Goal: Find contact information: Find contact information

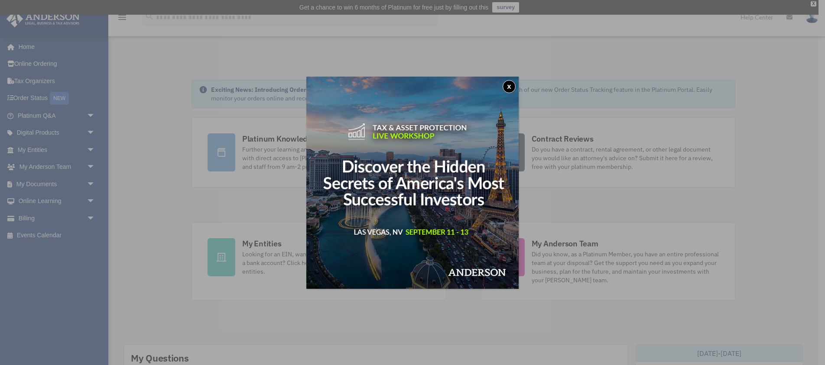
click at [508, 85] on button "x" at bounding box center [509, 86] width 13 height 13
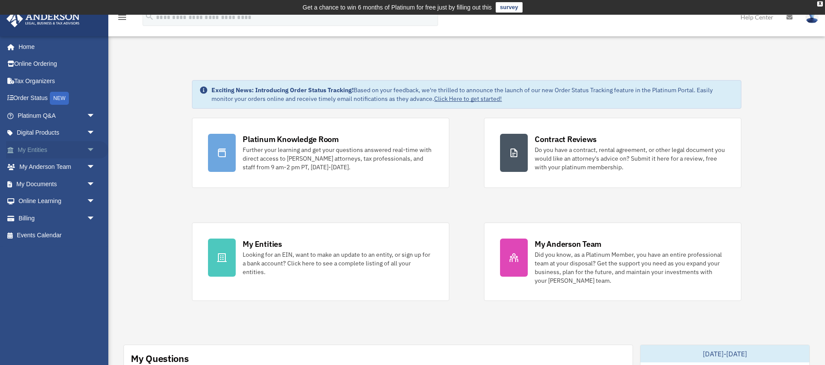
click at [41, 153] on link "My Entities arrow_drop_down" at bounding box center [57, 149] width 102 height 17
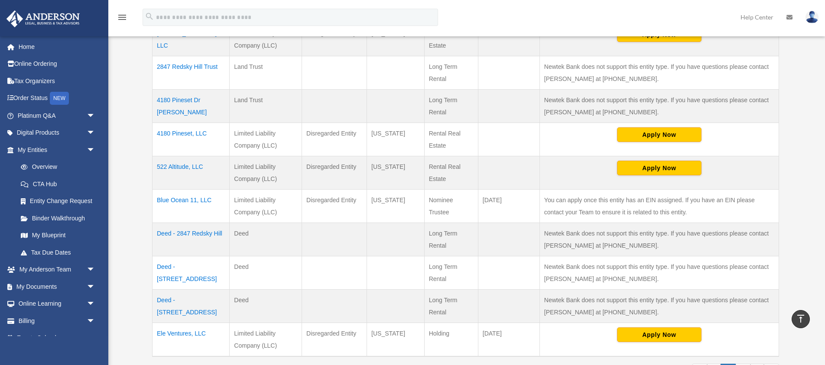
scroll to position [241, 0]
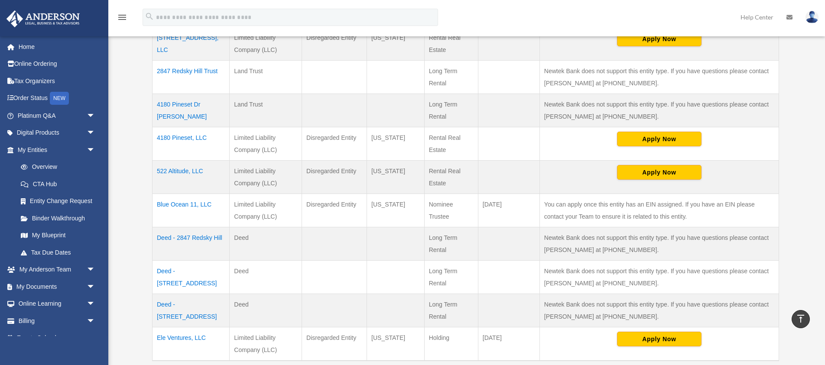
drag, startPoint x: 215, startPoint y: 140, endPoint x: 156, endPoint y: 106, distance: 68.9
click at [156, 106] on tbody "2847 Red Sky Hill, LLC Limited Liability Company (LLC) Disregarded Entity Texas…" at bounding box center [466, 194] width 627 height 334
copy tbody "4180 Pineset Dr Trust Land Trust Long Term Rental Newtek Bank does not support …"
click at [37, 98] on link "Order Status NEW" at bounding box center [57, 99] width 102 height 18
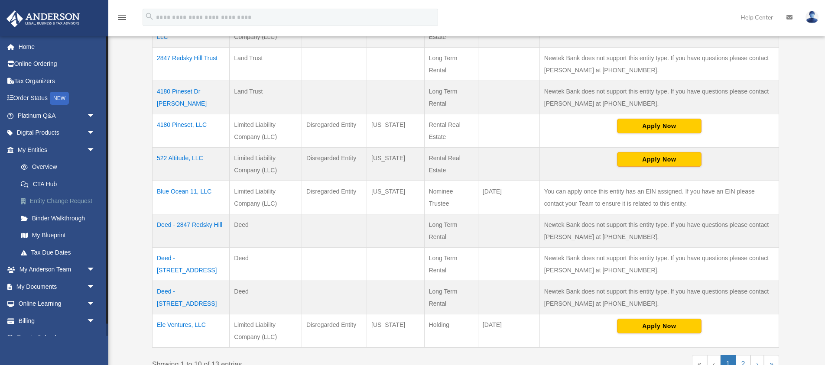
scroll to position [255, 0]
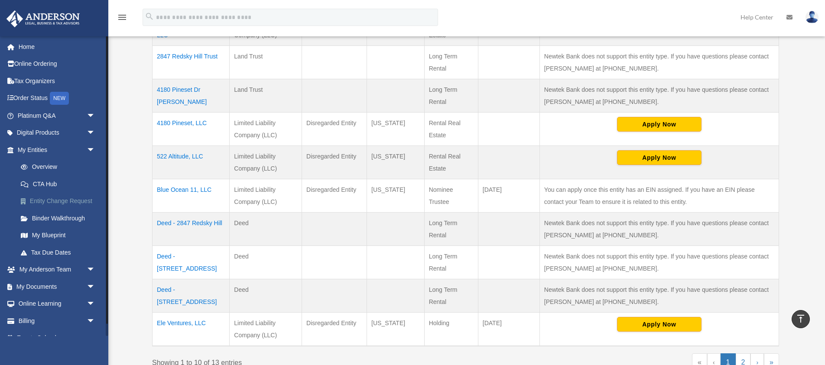
click at [59, 204] on link "Entity Change Request" at bounding box center [60, 201] width 96 height 17
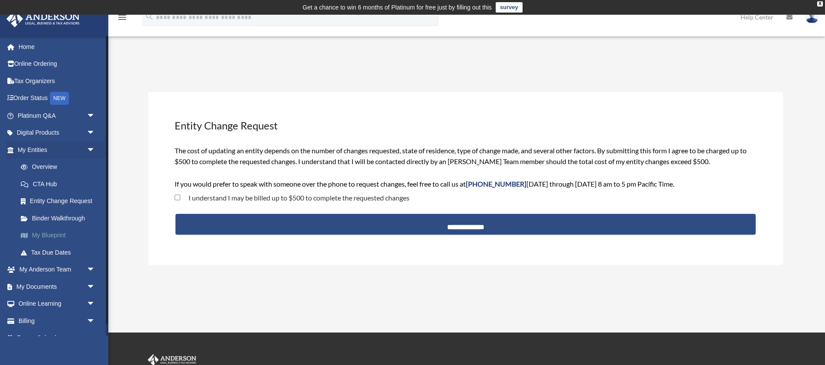
click at [52, 236] on link "My Blueprint" at bounding box center [60, 235] width 96 height 17
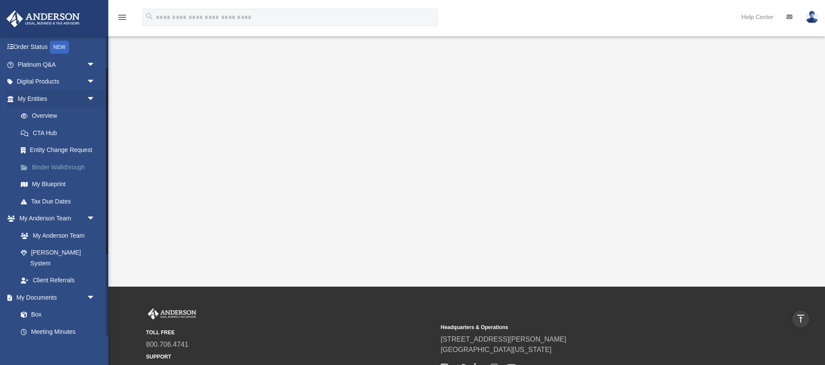
scroll to position [52, 0]
click at [62, 233] on link "My Anderson Team" at bounding box center [60, 234] width 96 height 17
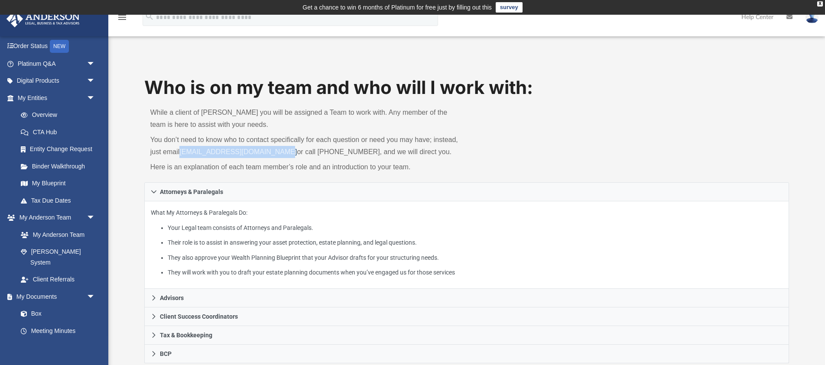
drag, startPoint x: 283, startPoint y: 153, endPoint x: 182, endPoint y: 153, distance: 101.4
click at [182, 153] on p "You don’t need to know who to contact specifically for each question or need yo…" at bounding box center [305, 146] width 310 height 24
copy link "[EMAIL_ADDRESS][DOMAIN_NAME]"
click at [674, 124] on div "Who is on my team and who will I work with: While a client of [PERSON_NAME] you…" at bounding box center [466, 128] width 645 height 107
